Goal: Answer question/provide support

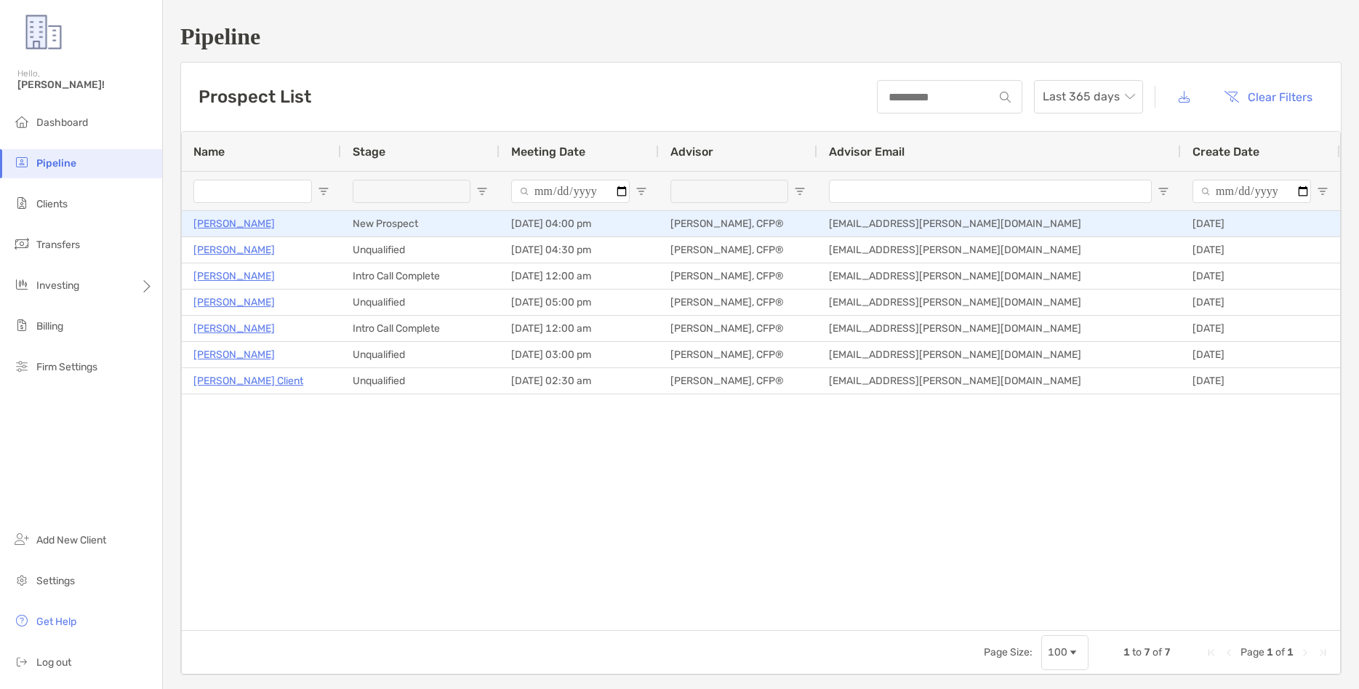
click at [209, 226] on p "[PERSON_NAME]" at bounding box center [233, 224] width 81 height 18
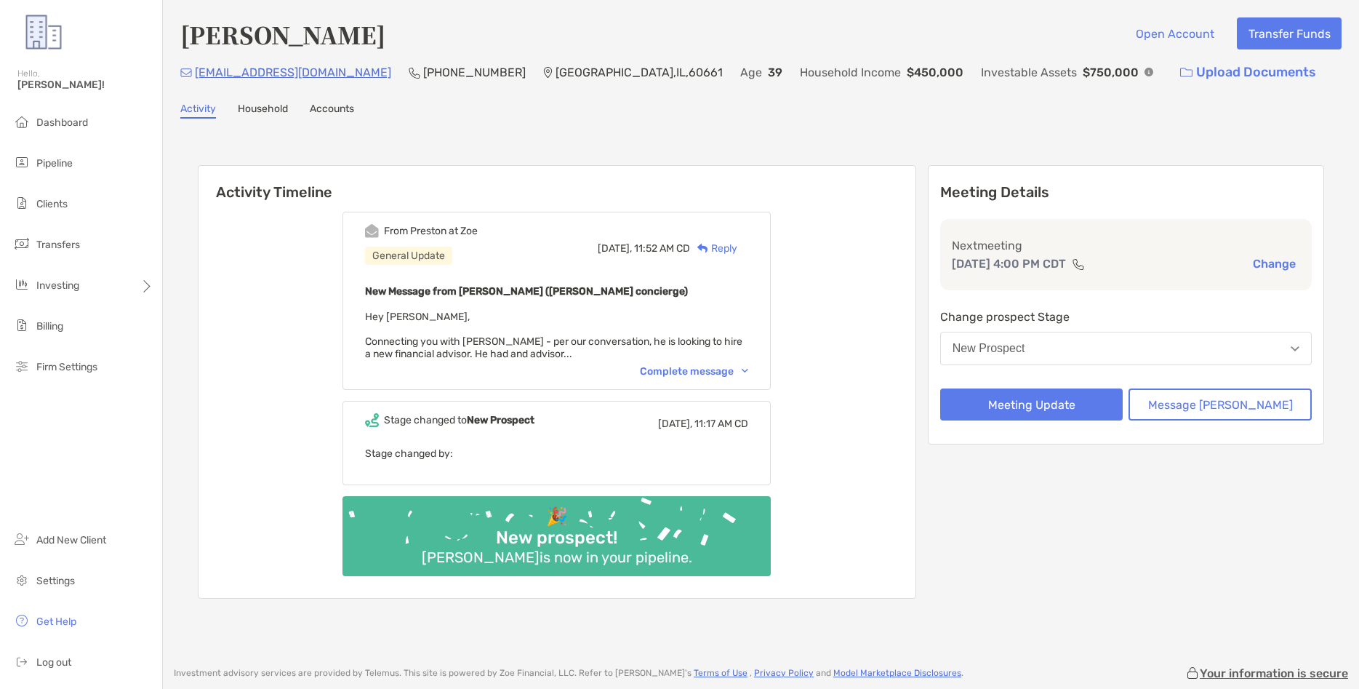
click at [748, 372] on img at bounding box center [745, 371] width 7 height 4
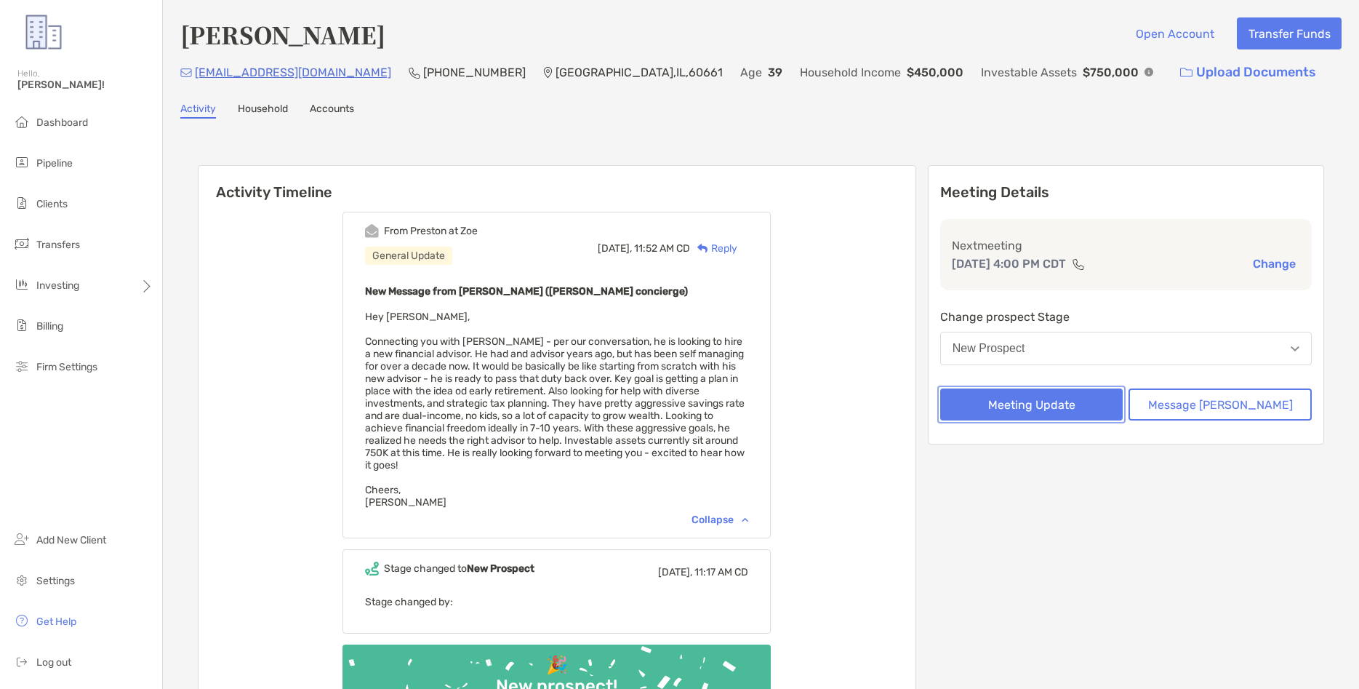
click at [1106, 405] on button "Meeting Update" at bounding box center [1031, 404] width 183 height 32
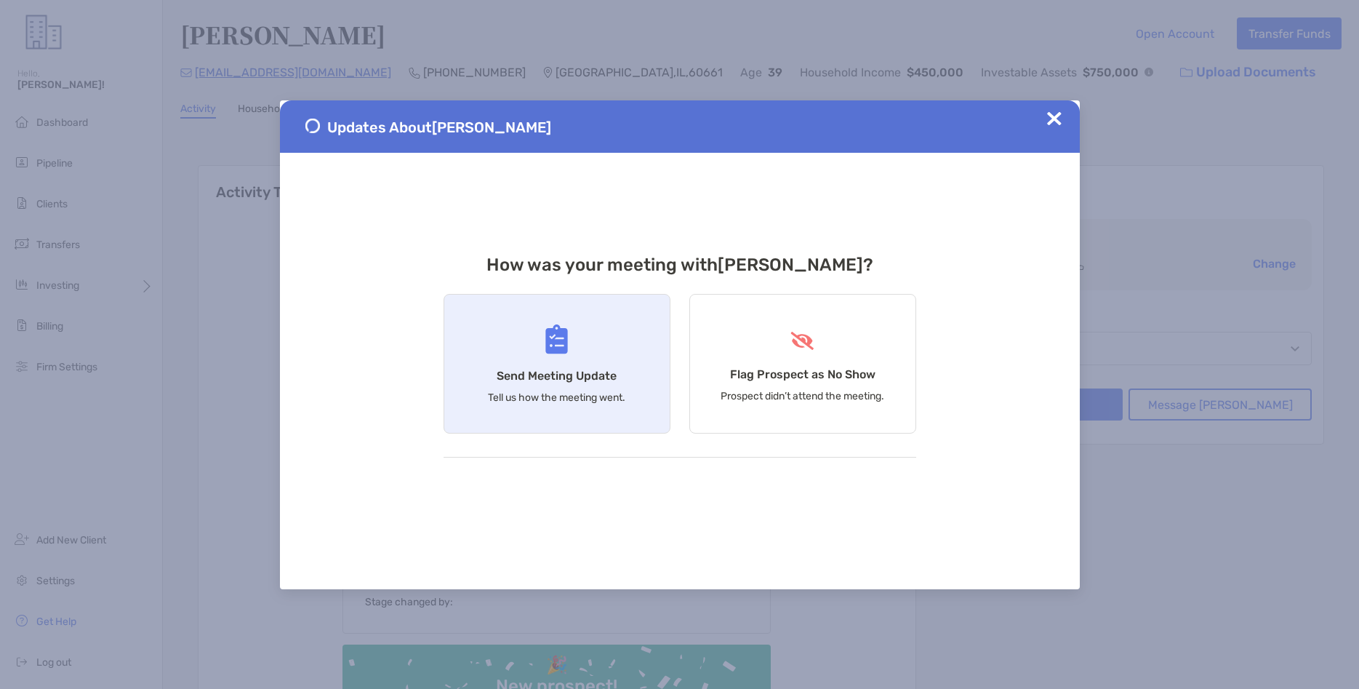
click at [625, 393] on p "Tell us how the meeting went." at bounding box center [556, 397] width 137 height 12
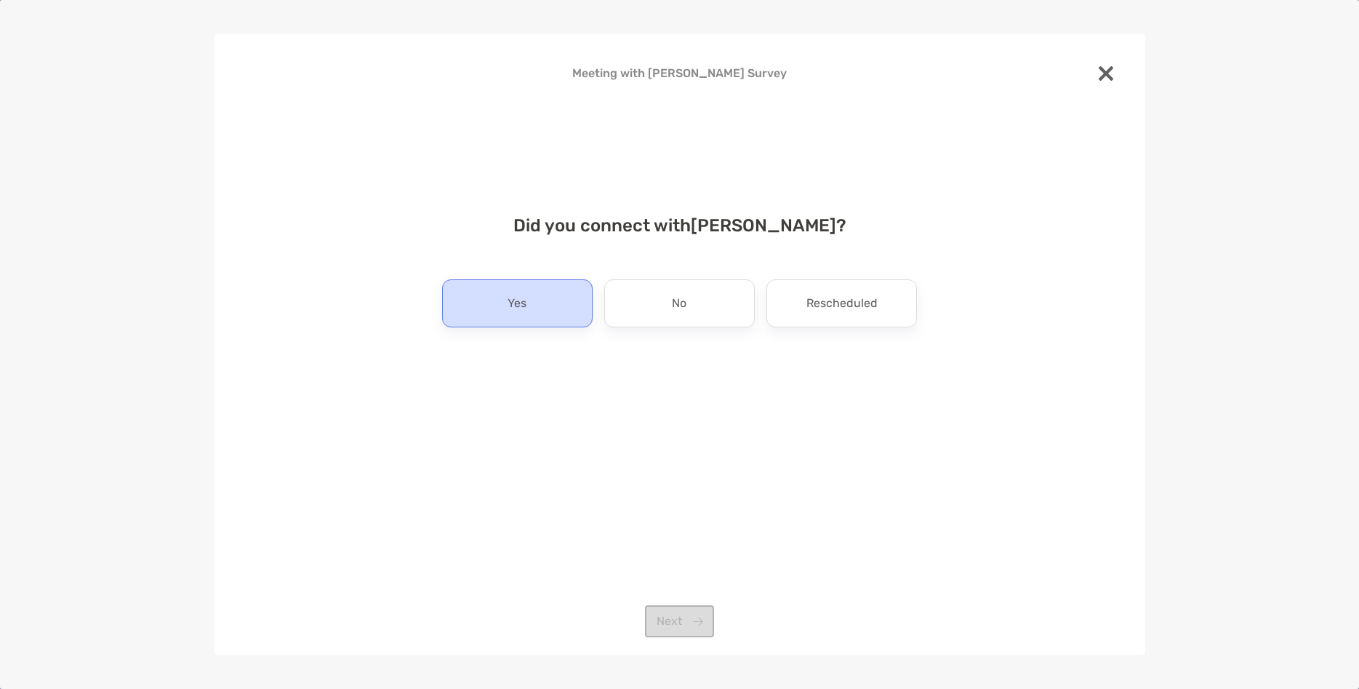
click at [550, 308] on div "Yes" at bounding box center [517, 303] width 151 height 48
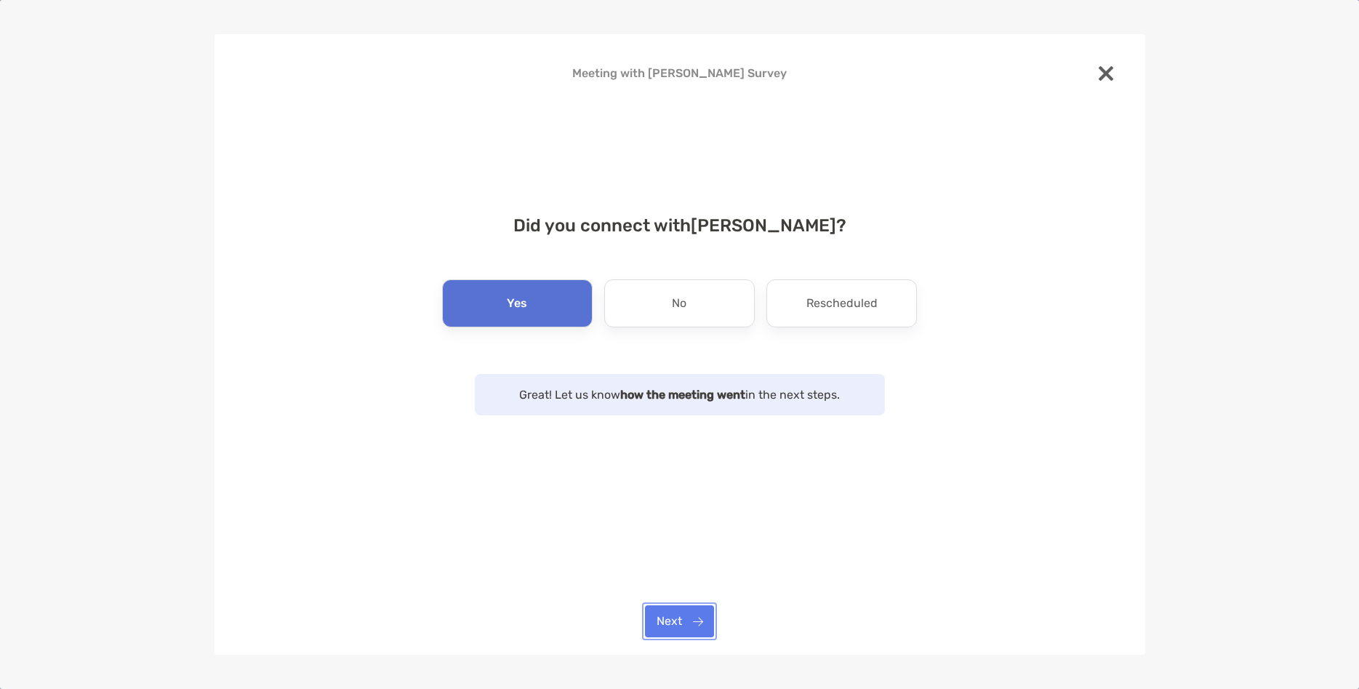
click at [678, 619] on button "Next" at bounding box center [679, 621] width 69 height 32
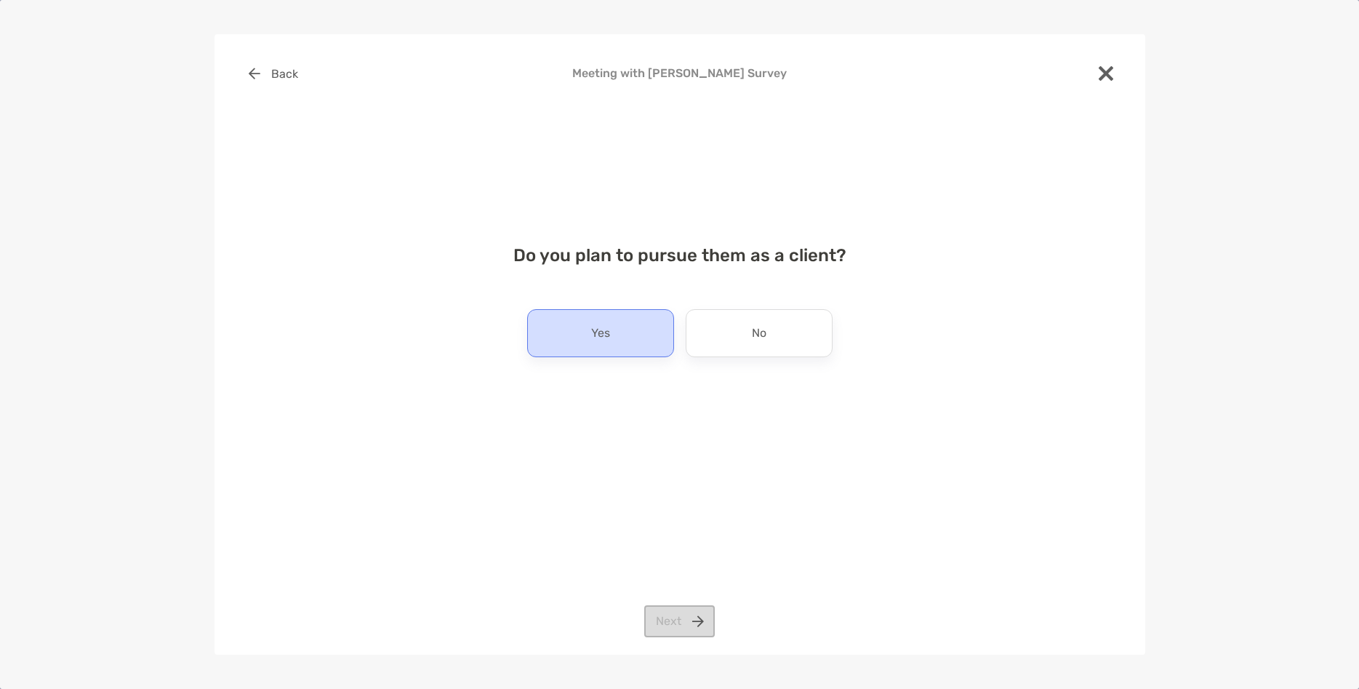
click at [613, 332] on div "Yes" at bounding box center [600, 333] width 147 height 48
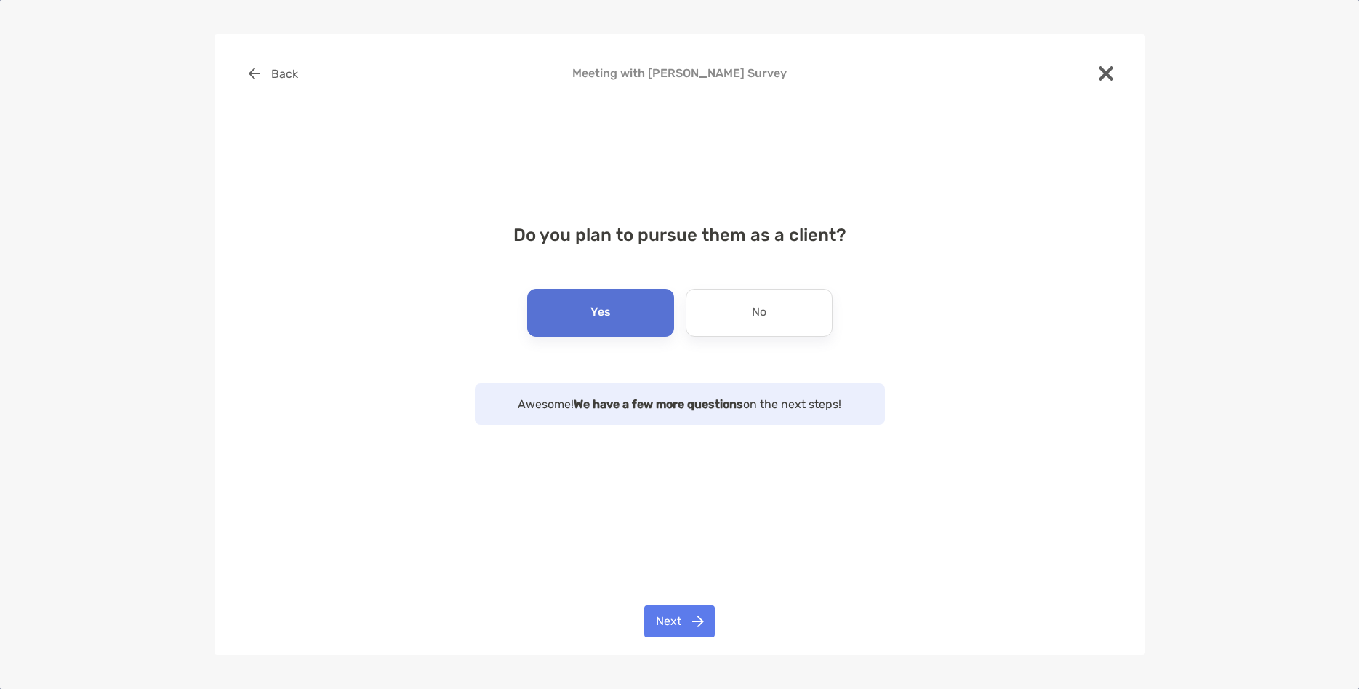
click at [640, 312] on div "Yes" at bounding box center [600, 313] width 147 height 48
click at [684, 617] on button "Next" at bounding box center [679, 621] width 71 height 32
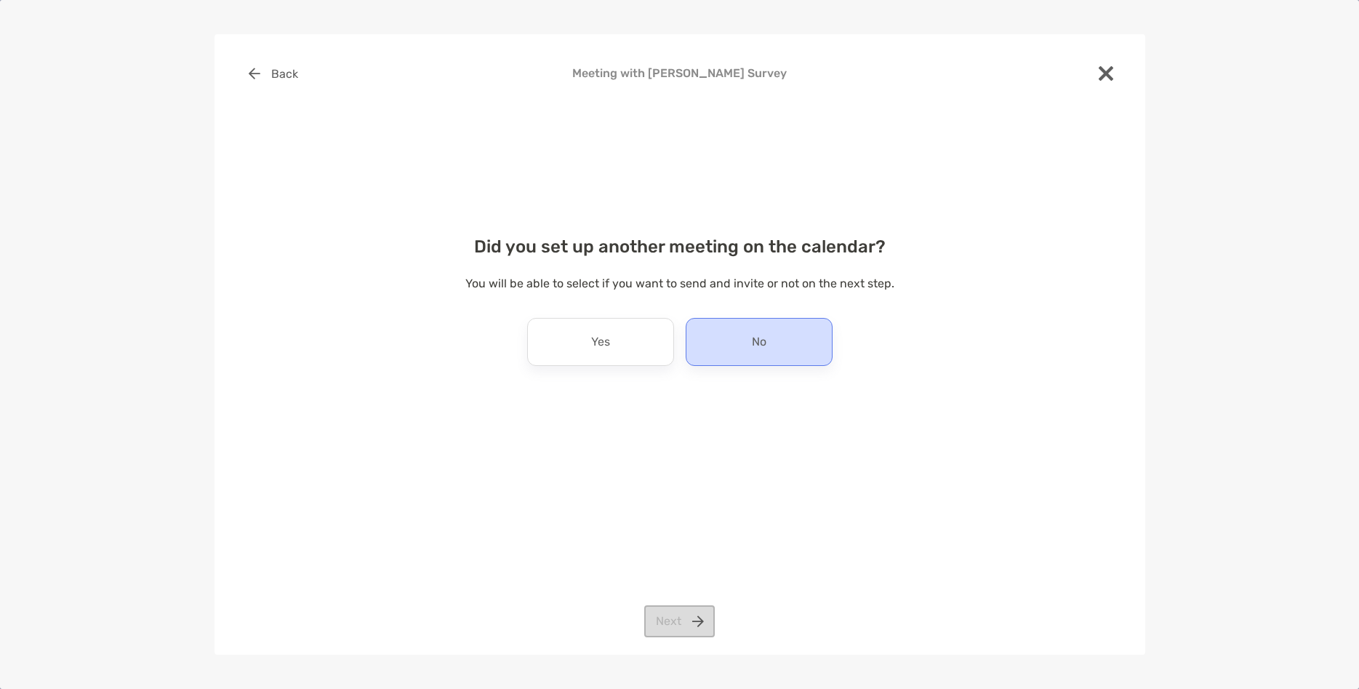
click at [723, 331] on div "No" at bounding box center [759, 342] width 147 height 48
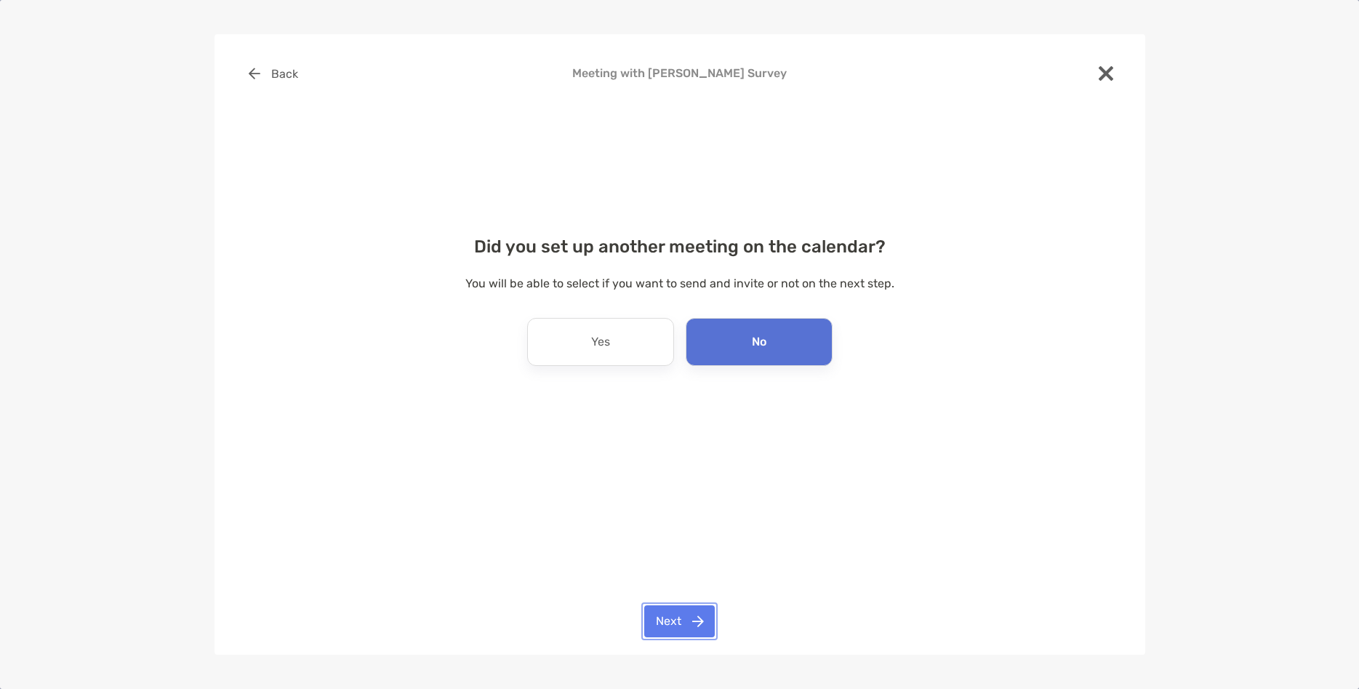
click at [687, 625] on button "Next" at bounding box center [679, 621] width 71 height 32
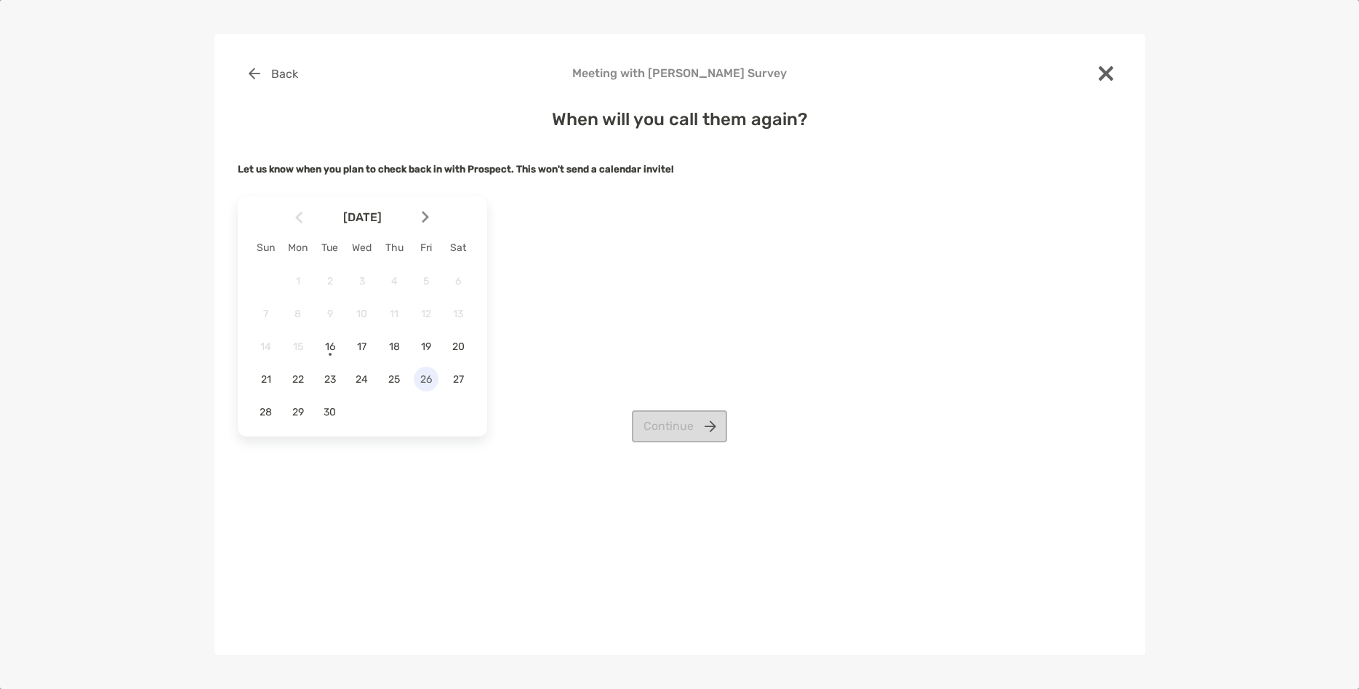
click at [415, 380] on span "26" at bounding box center [426, 379] width 25 height 12
click at [691, 424] on button "Continue" at bounding box center [679, 426] width 95 height 32
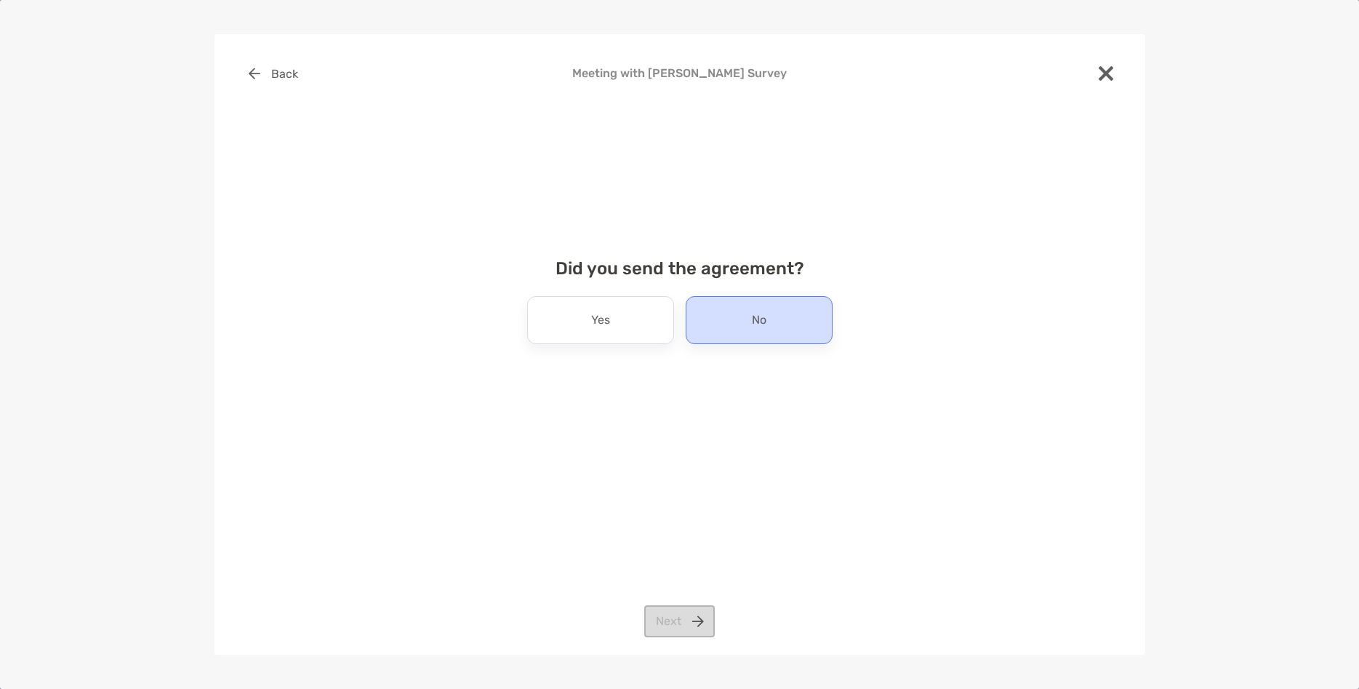
click at [732, 322] on div "No" at bounding box center [759, 320] width 147 height 48
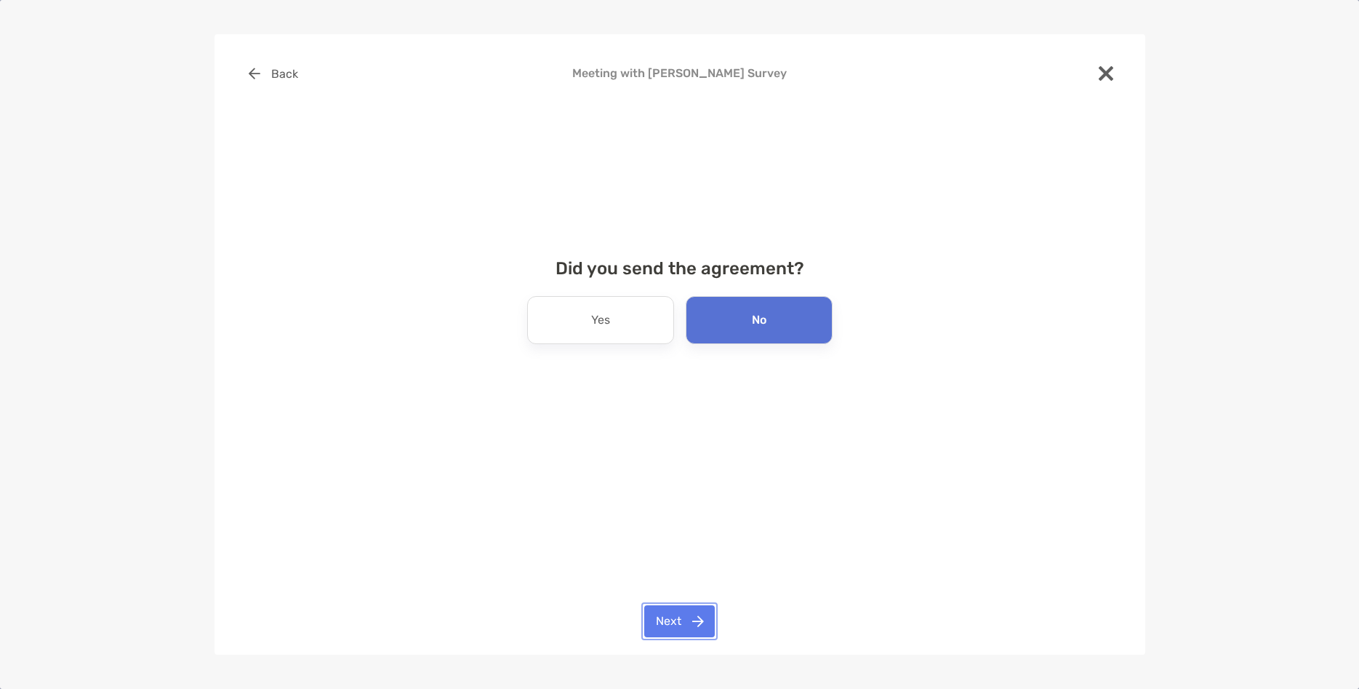
click at [686, 632] on button "Next" at bounding box center [679, 621] width 71 height 32
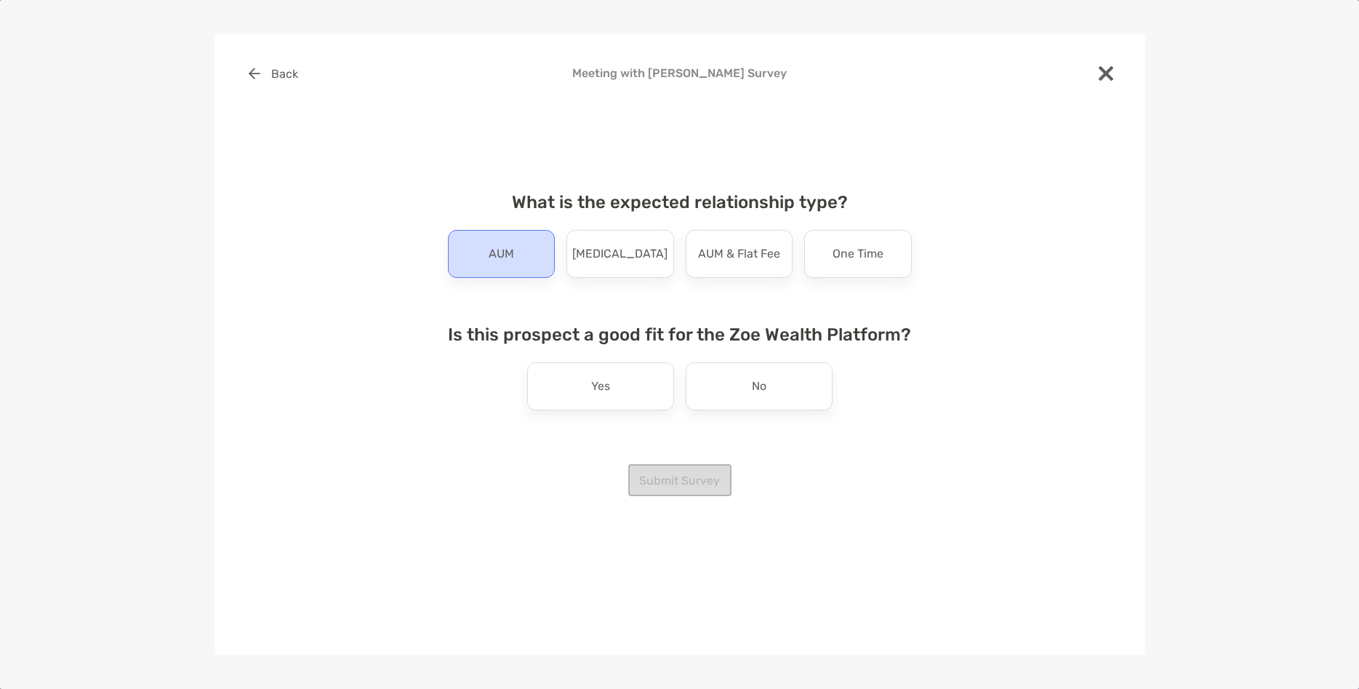
click at [499, 261] on p "AUM" at bounding box center [501, 253] width 25 height 23
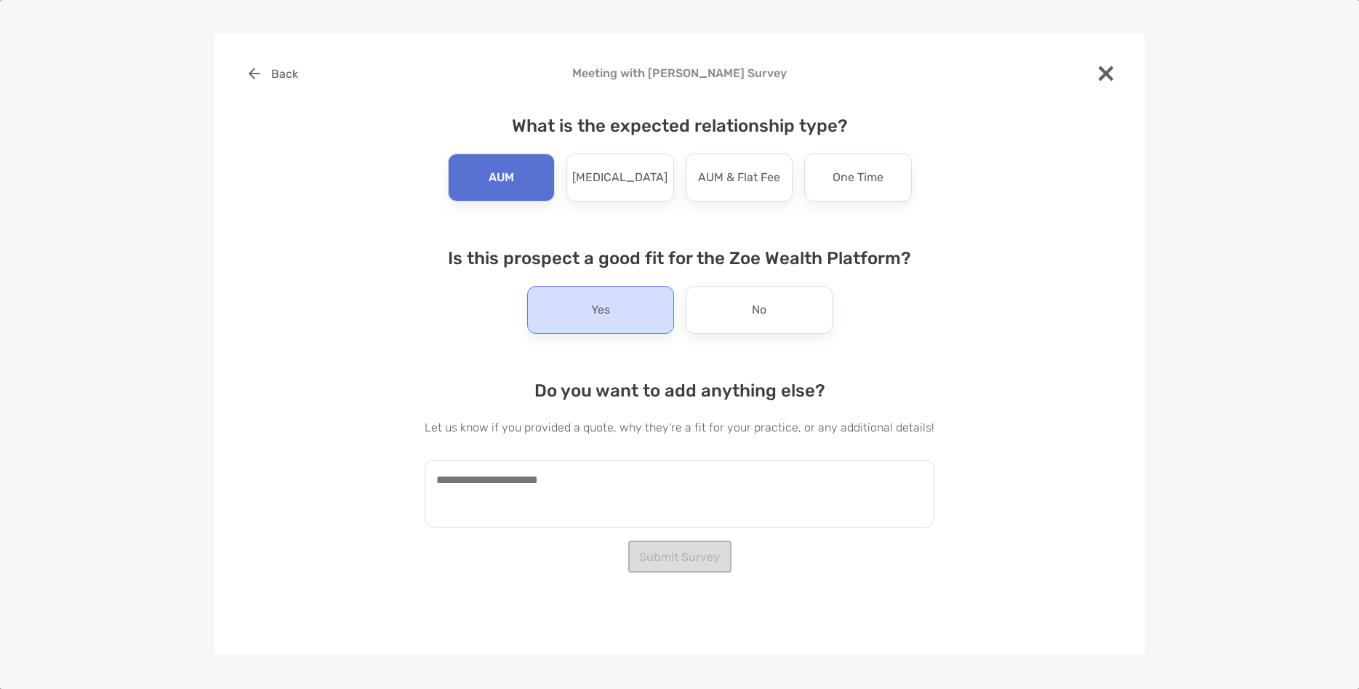
click at [606, 308] on p "Yes" at bounding box center [600, 309] width 19 height 23
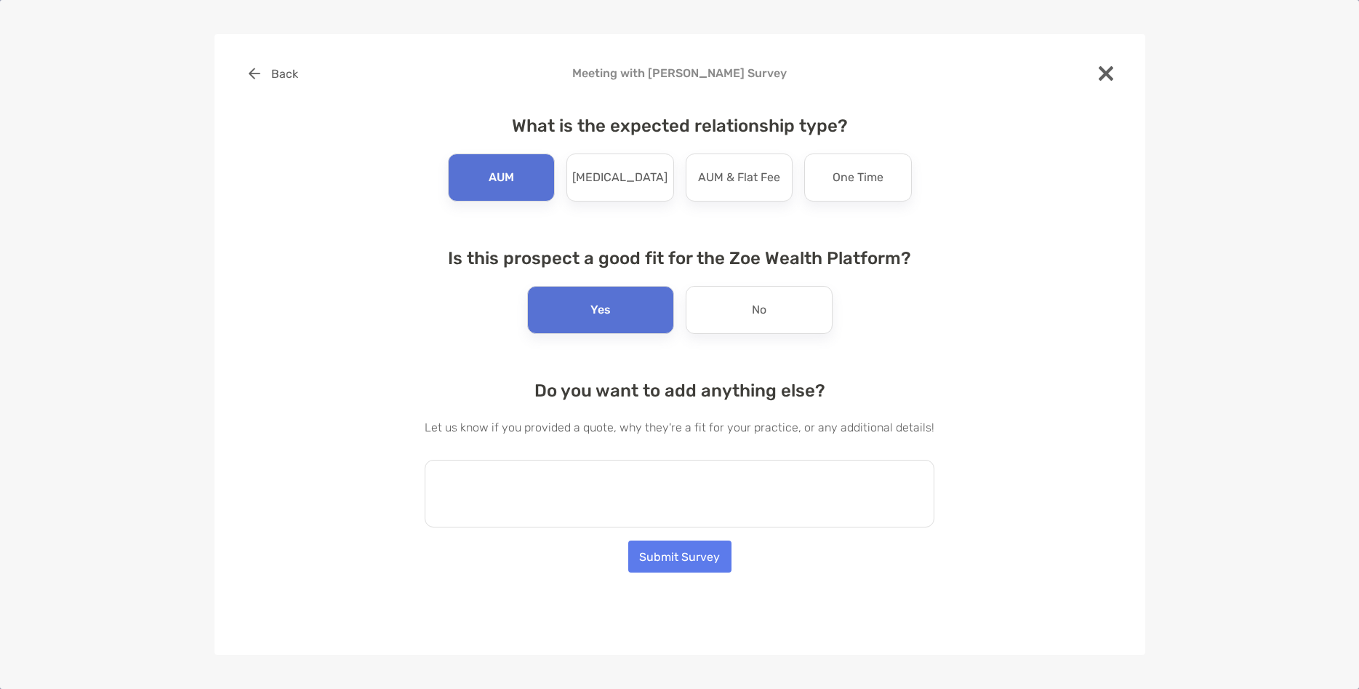
click at [585, 506] on textarea at bounding box center [680, 494] width 510 height 68
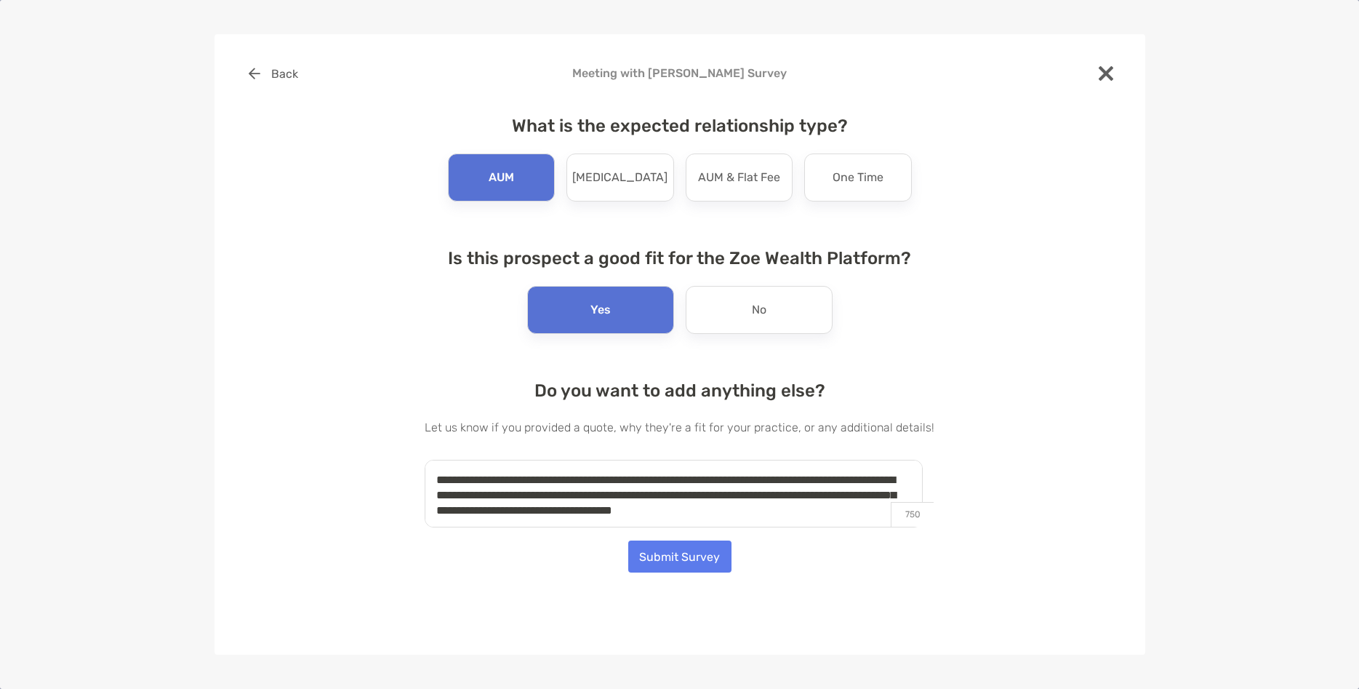
scroll to position [6, 0]
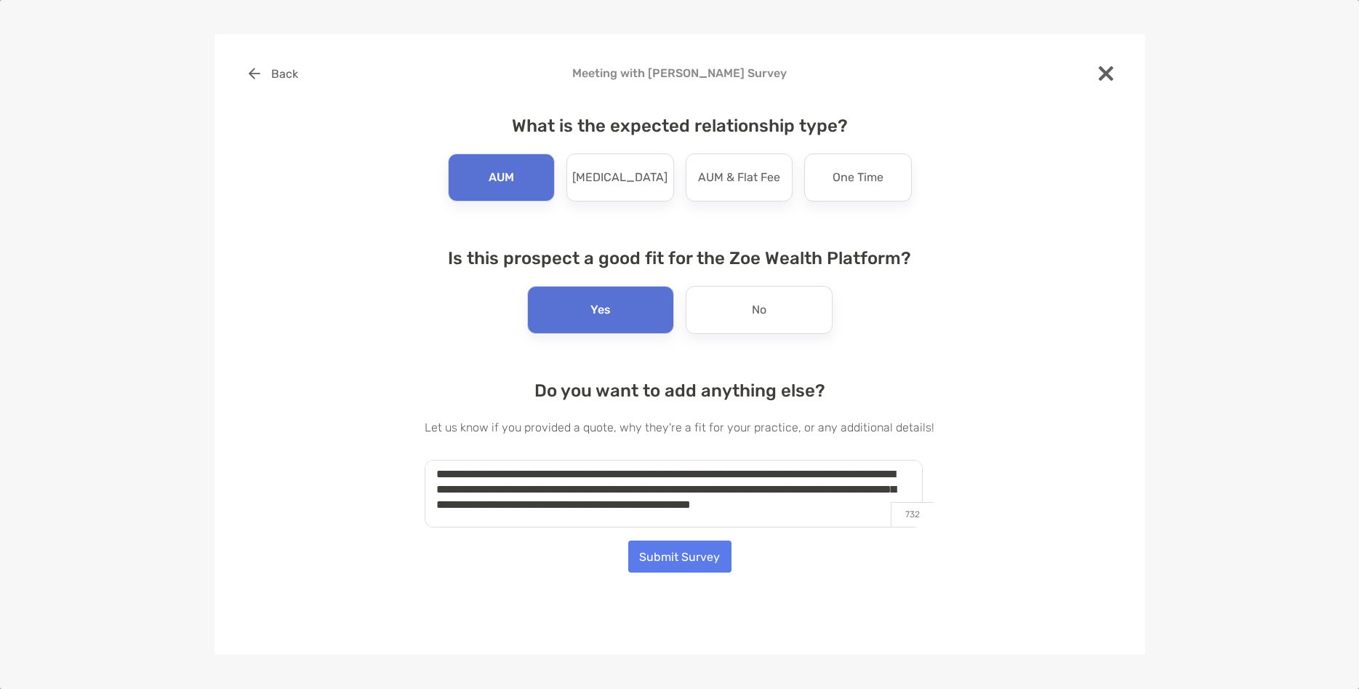
type textarea "**********"
click at [678, 558] on button "Submit Survey" at bounding box center [679, 556] width 103 height 32
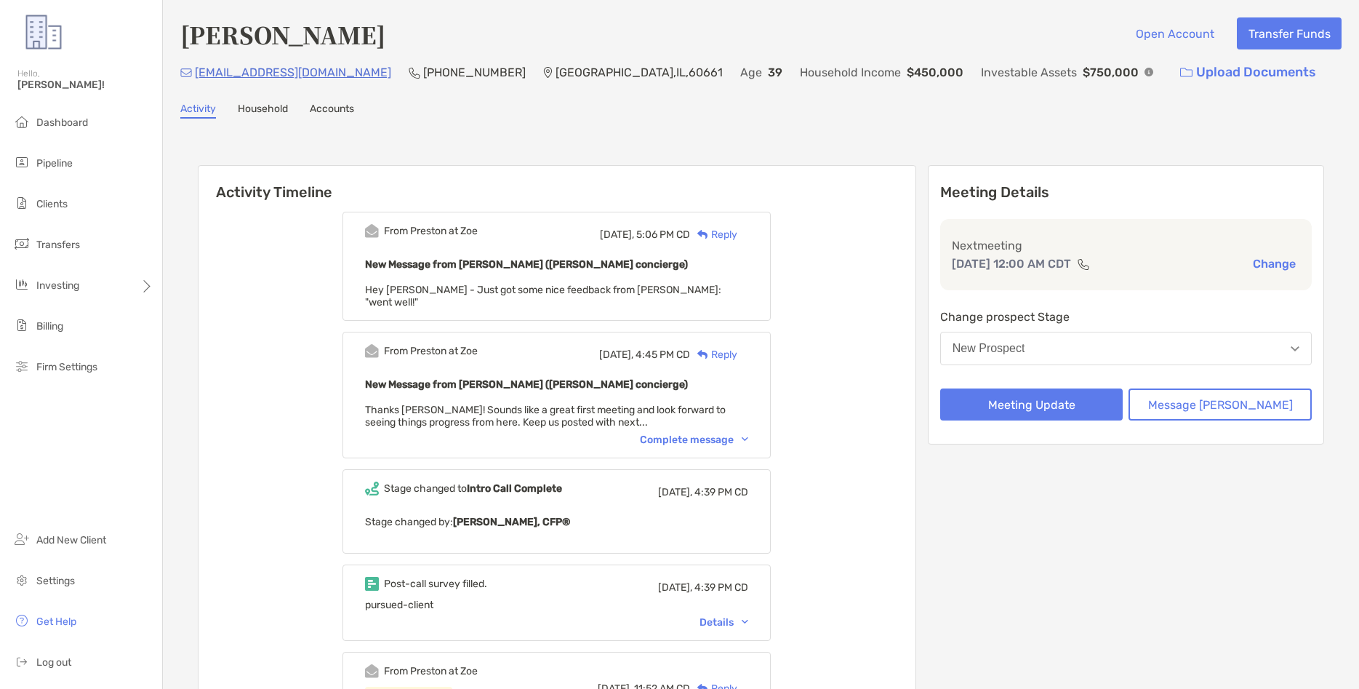
click at [748, 437] on img at bounding box center [745, 439] width 7 height 4
